Goal: Information Seeking & Learning: Learn about a topic

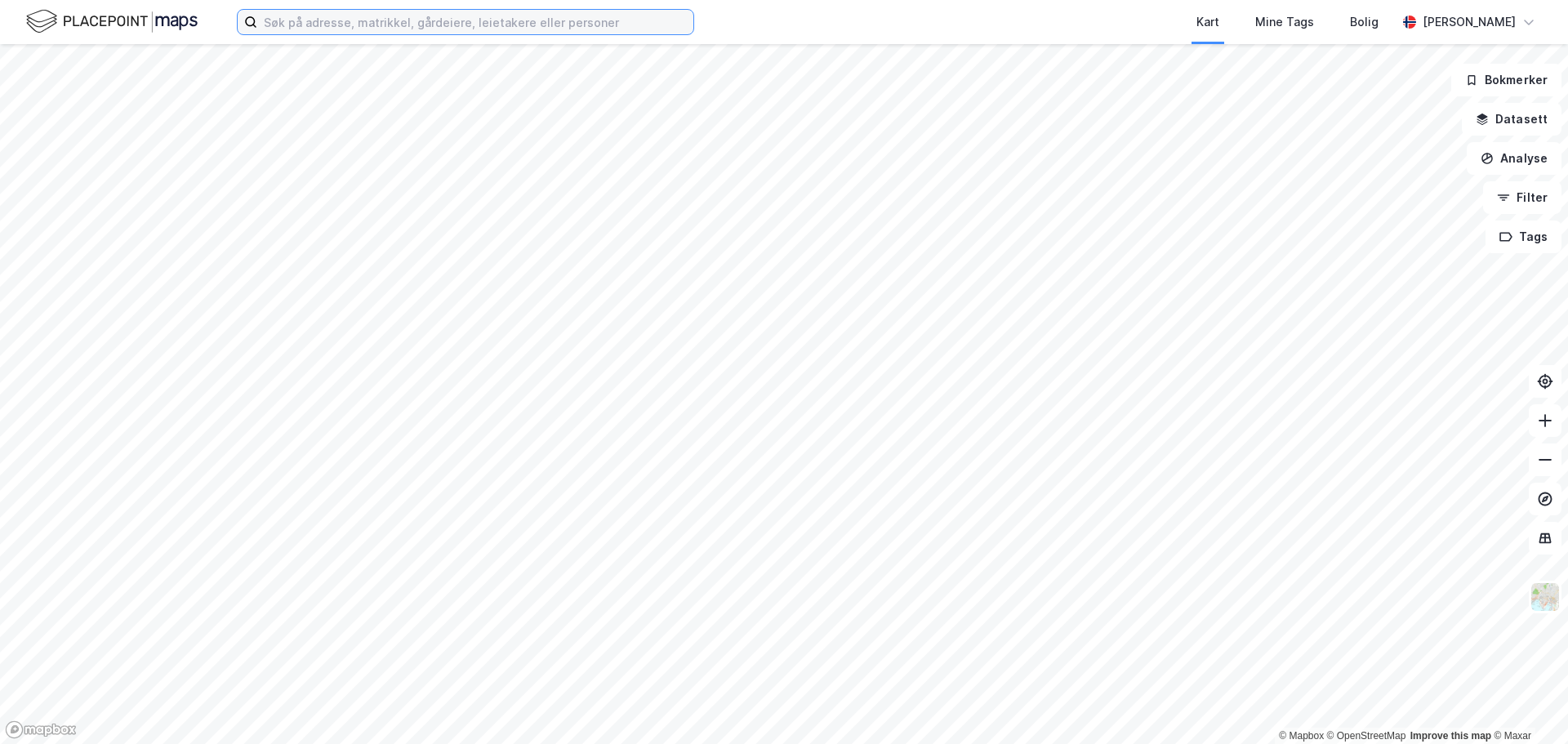
click at [417, 28] on input at bounding box center [475, 22] width 436 height 24
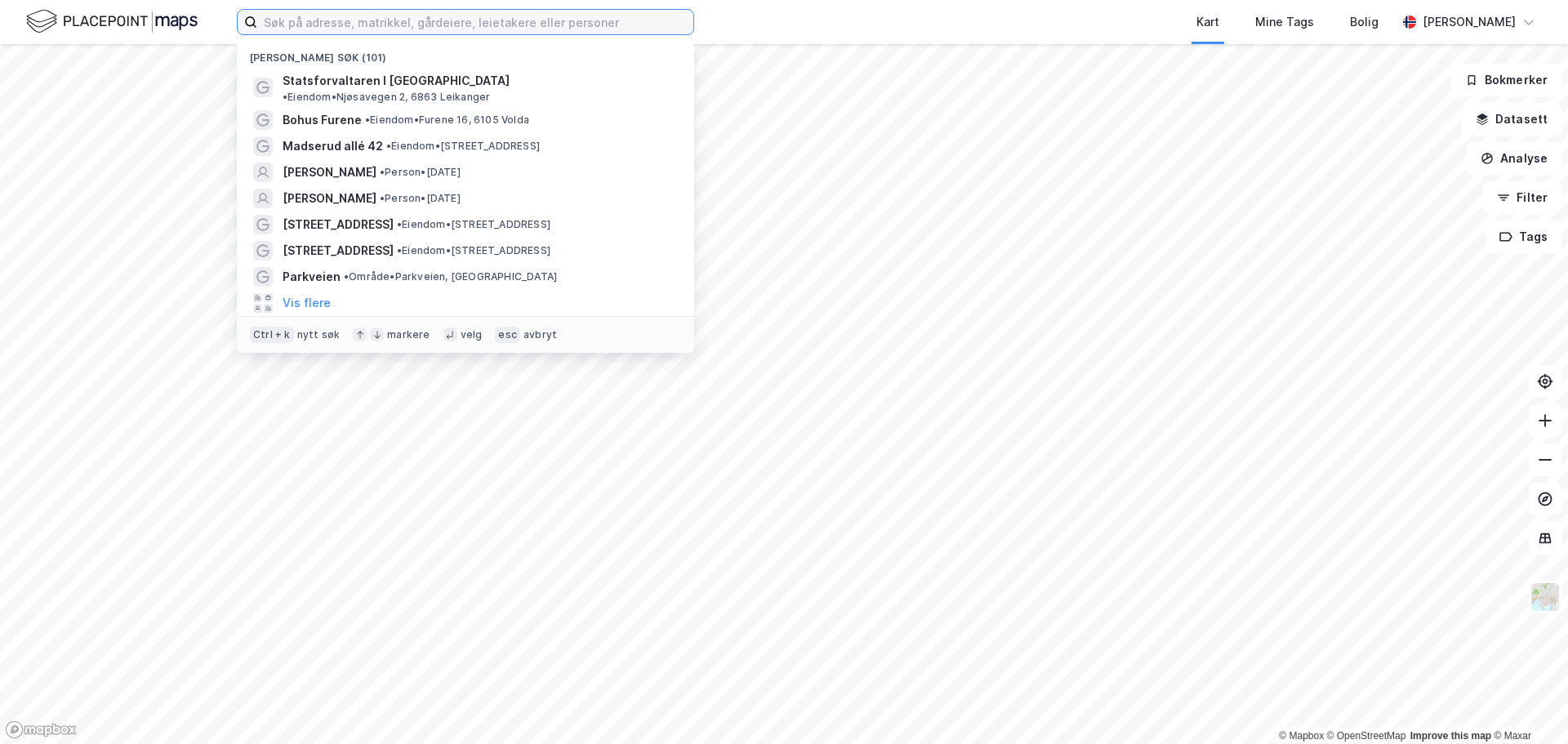
paste input "Gran Handelspark"
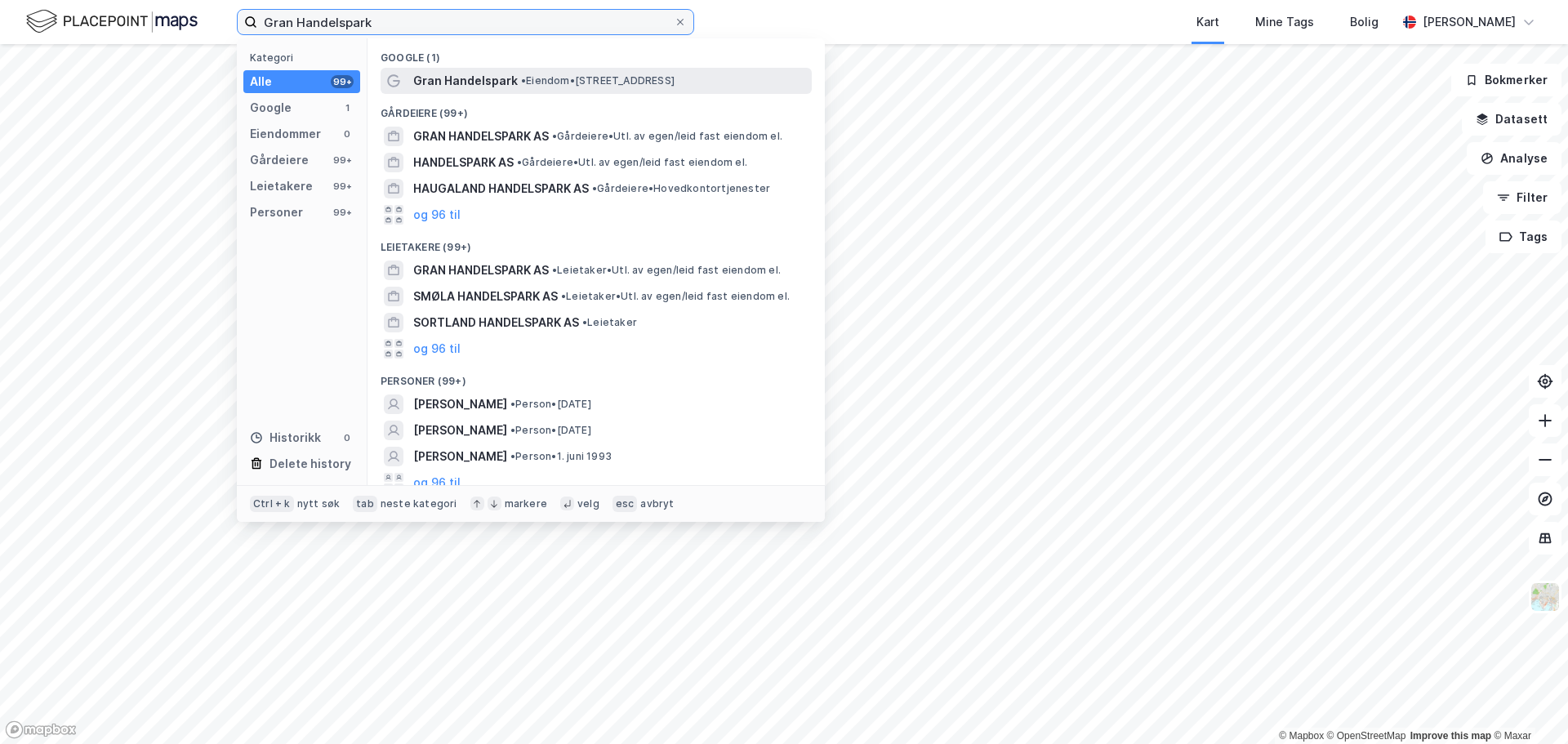
type input "Gran Handelspark"
click at [579, 80] on span "• Eiendom • [STREET_ADDRESS]" at bounding box center [598, 80] width 153 height 13
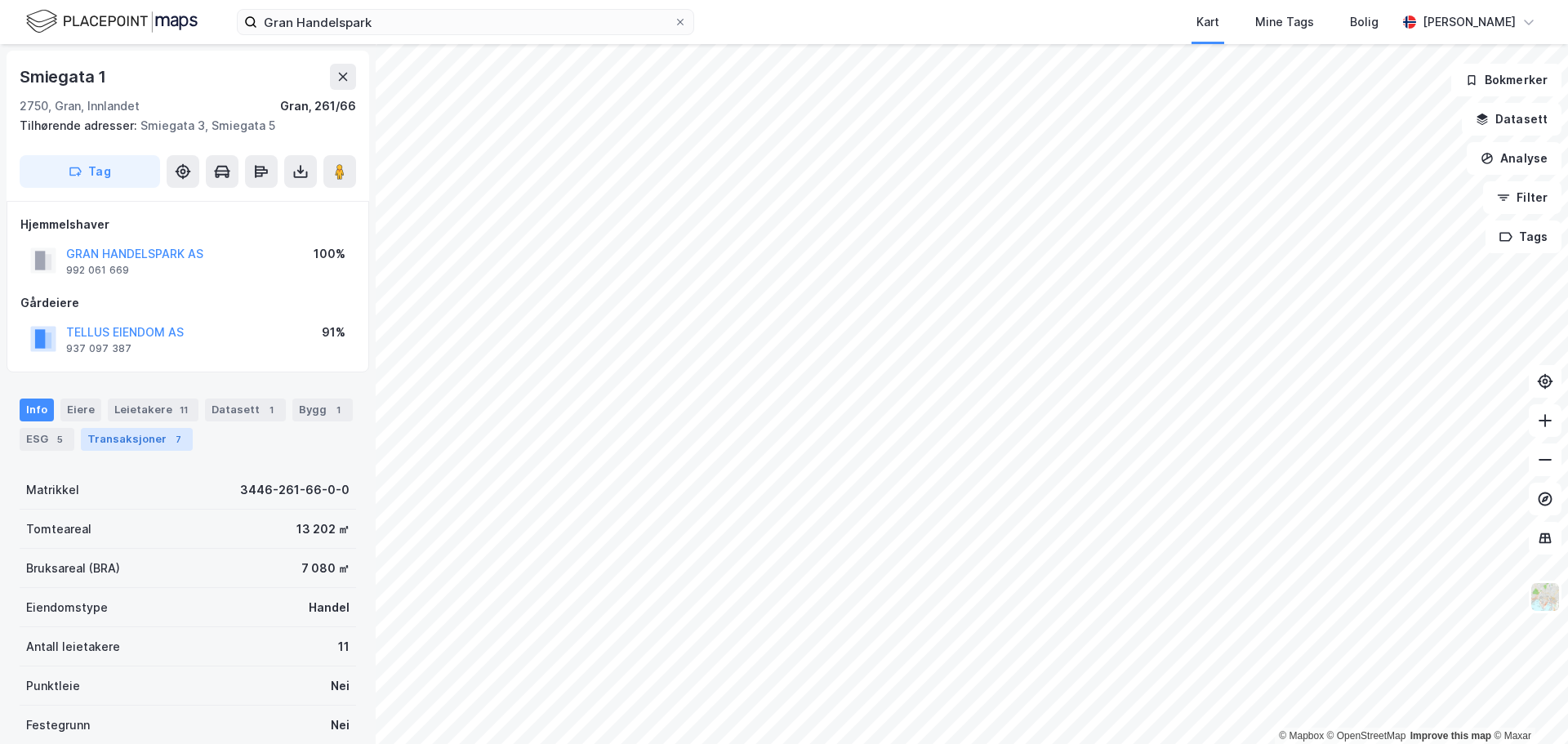
click at [145, 440] on div "Transaksjoner 7" at bounding box center [137, 439] width 112 height 23
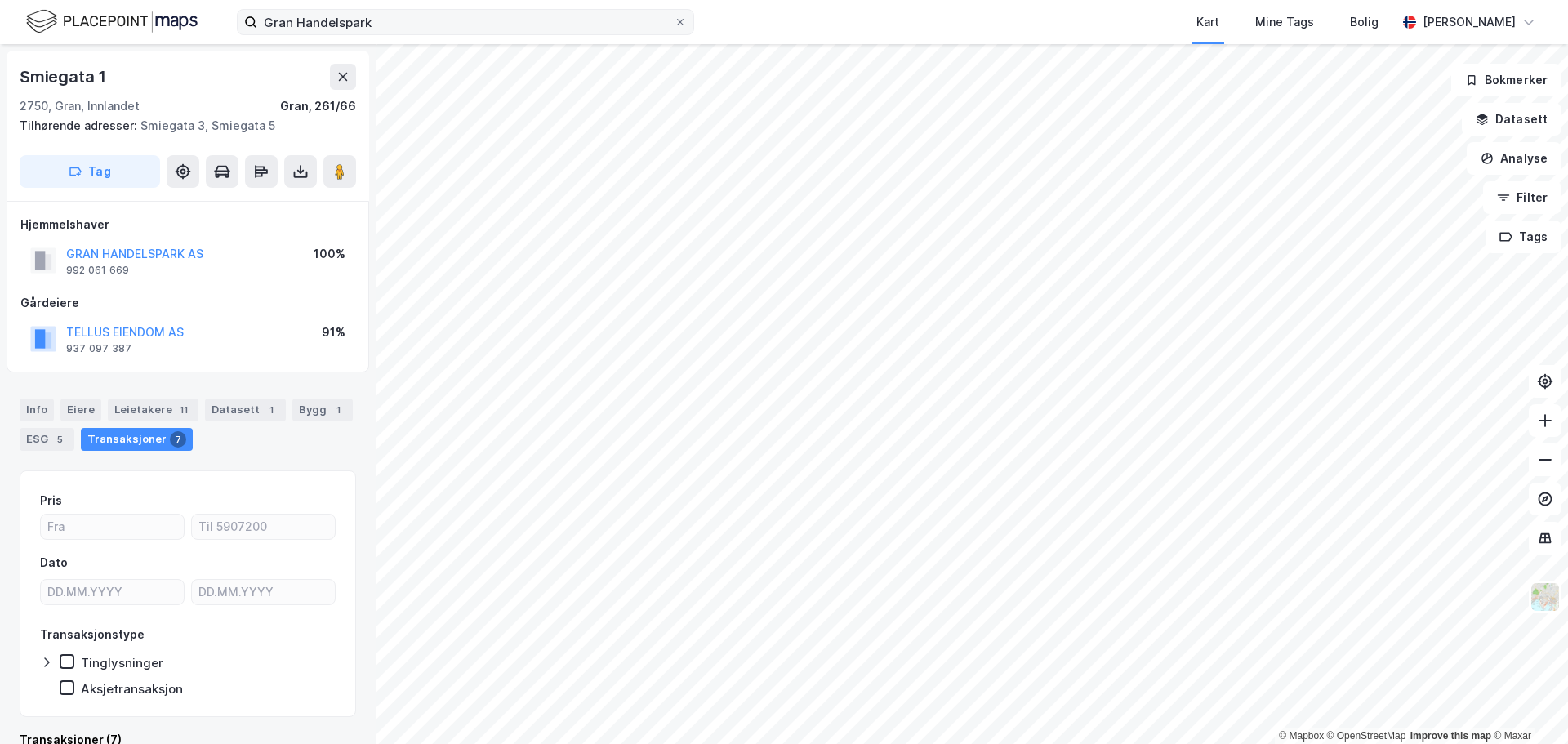
click at [680, 18] on icon at bounding box center [679, 22] width 9 height 9
click at [674, 18] on input "Gran Handelspark" at bounding box center [466, 22] width 417 height 24
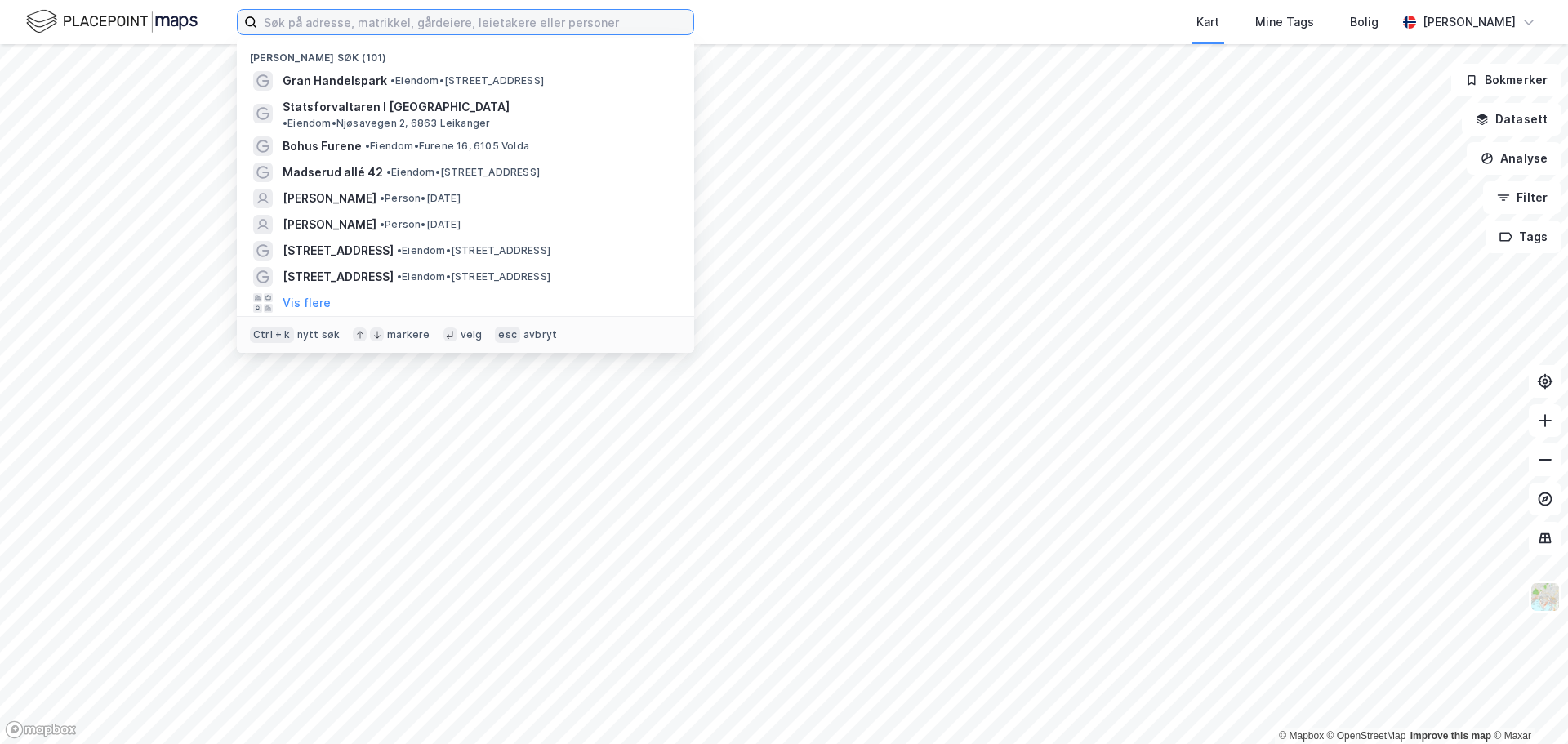
click at [406, 21] on input at bounding box center [475, 22] width 436 height 24
paste input "Eiker Senter (Handelspark)"
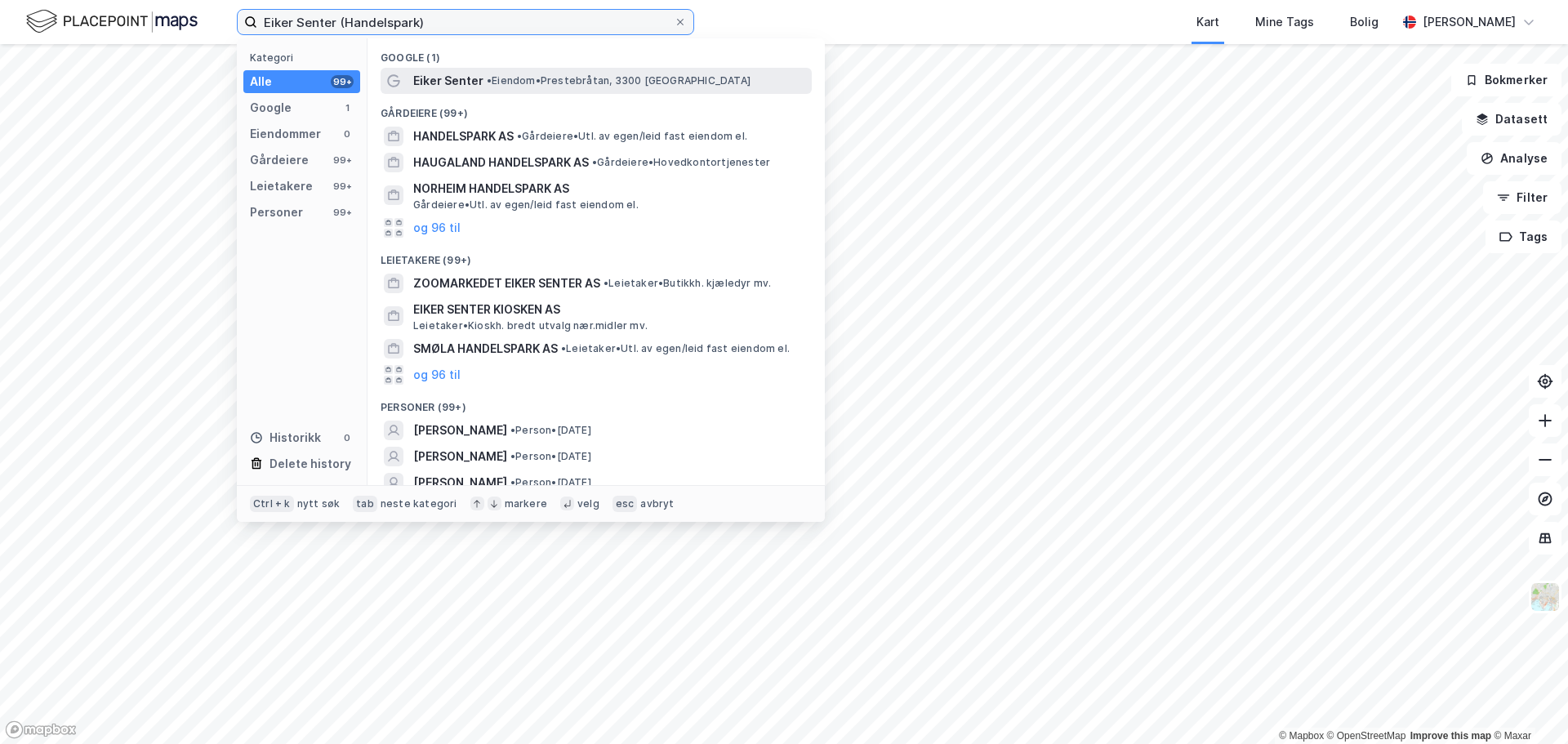
type input "Eiker Senter (Handelspark)"
click at [554, 80] on span "• Eiendom • Prestebråtan, 3300 [GEOGRAPHIC_DATA]" at bounding box center [618, 80] width 263 height 13
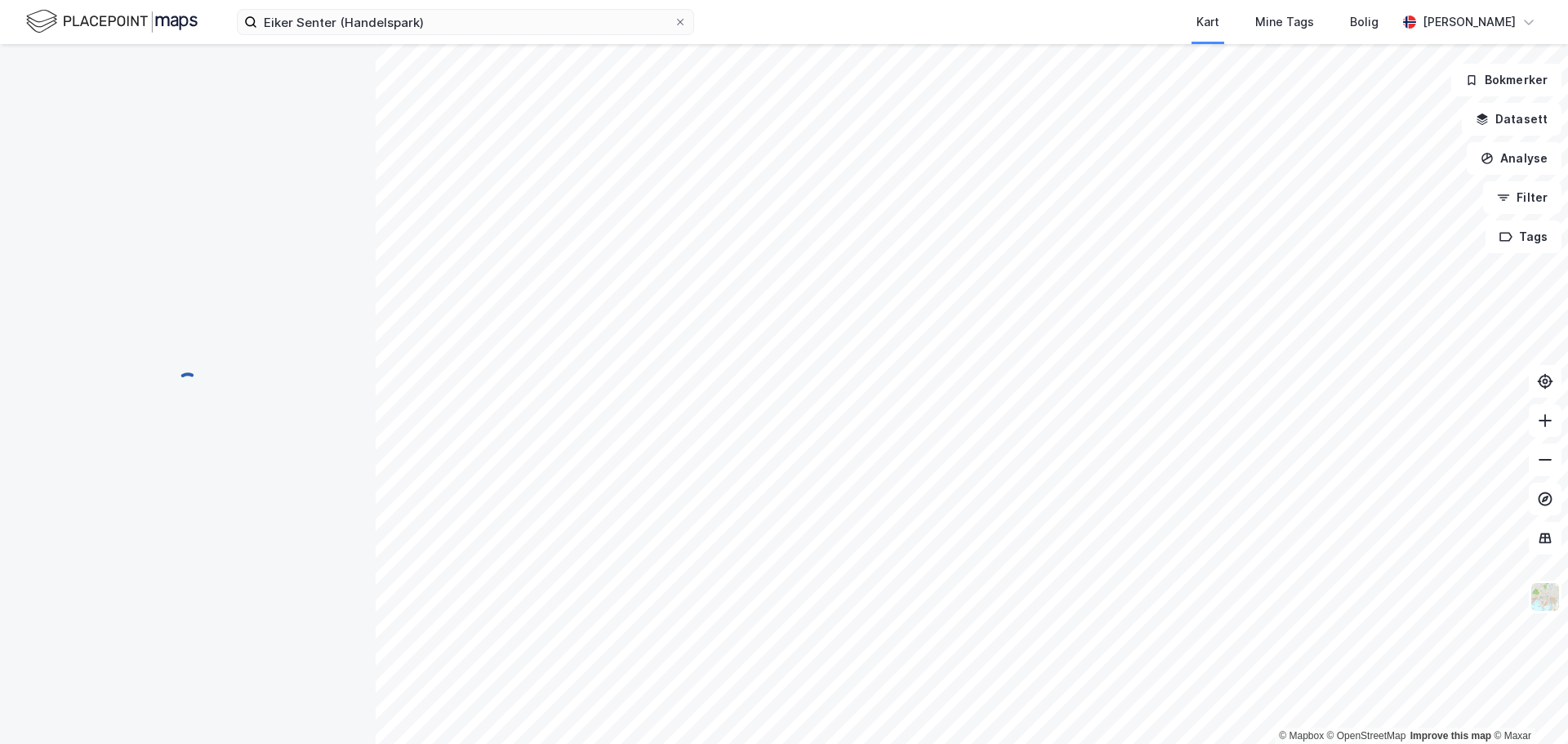
scroll to position [2, 0]
